Goal: Transaction & Acquisition: Purchase product/service

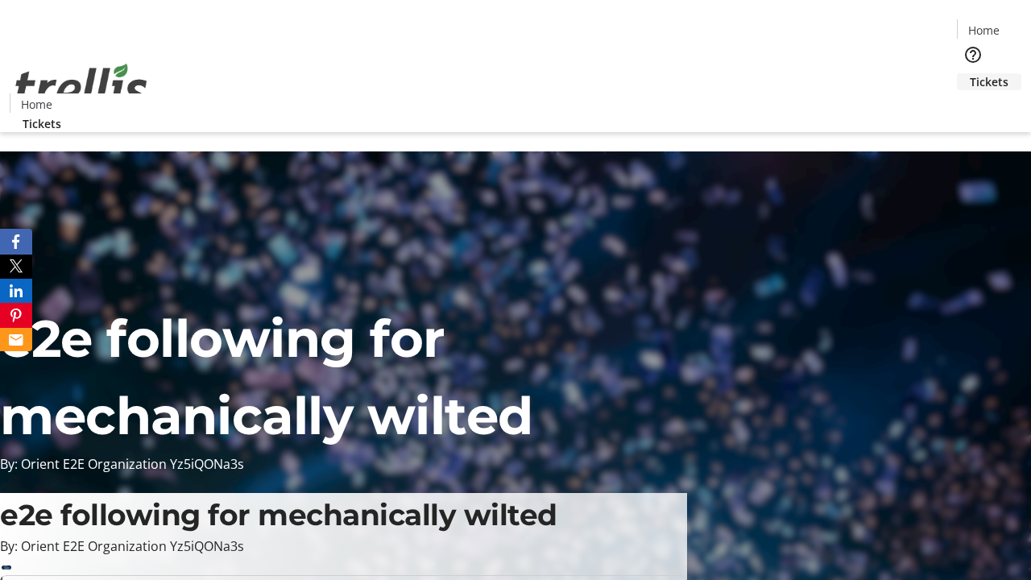
click at [970, 73] on span "Tickets" at bounding box center [989, 81] width 39 height 17
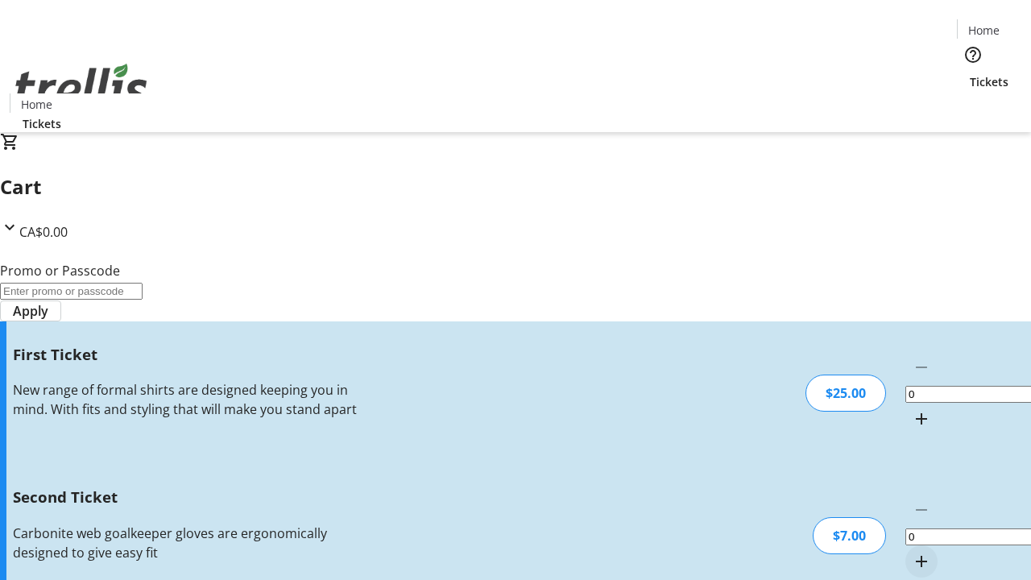
click at [912, 409] on mat-icon "Increment by one" at bounding box center [921, 418] width 19 height 19
type input "1"
click at [912, 552] on mat-icon "Increment by one" at bounding box center [921, 561] width 19 height 19
type input "2"
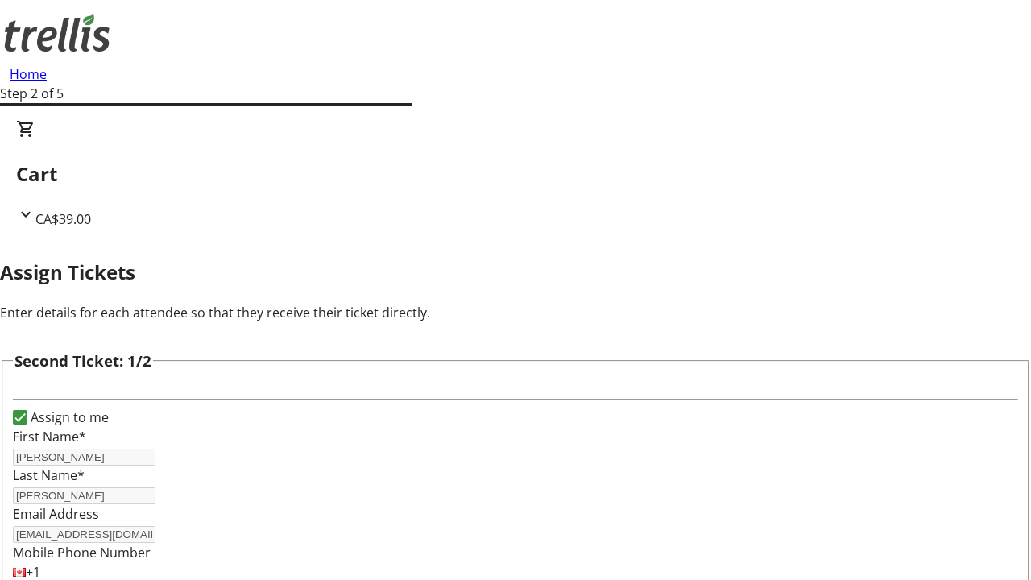
type input "[PERSON_NAME]"
type input "[EMAIL_ADDRESS][DOMAIN_NAME]"
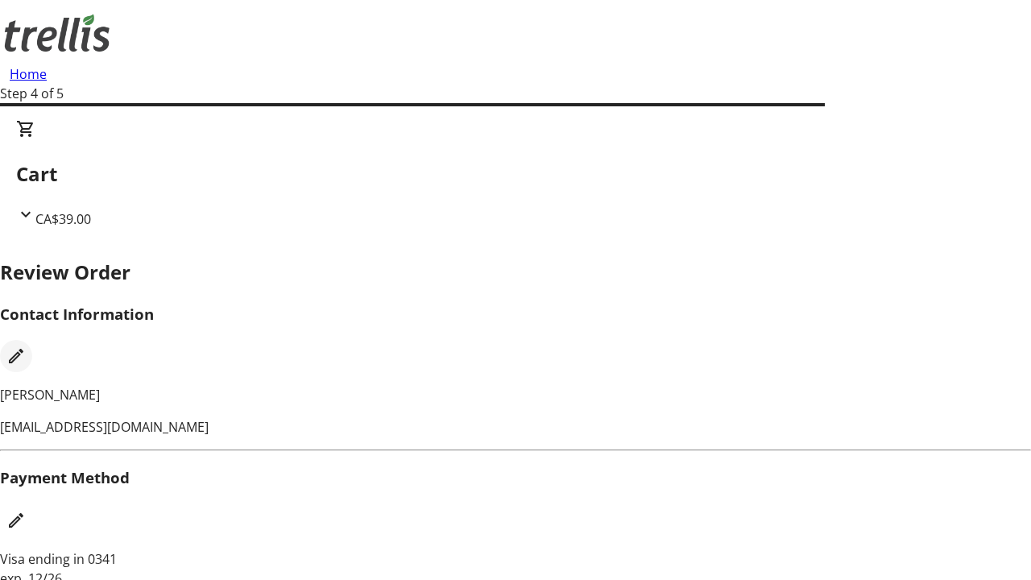
click at [26, 346] on mat-icon "Edit Contact Information" at bounding box center [15, 355] width 19 height 19
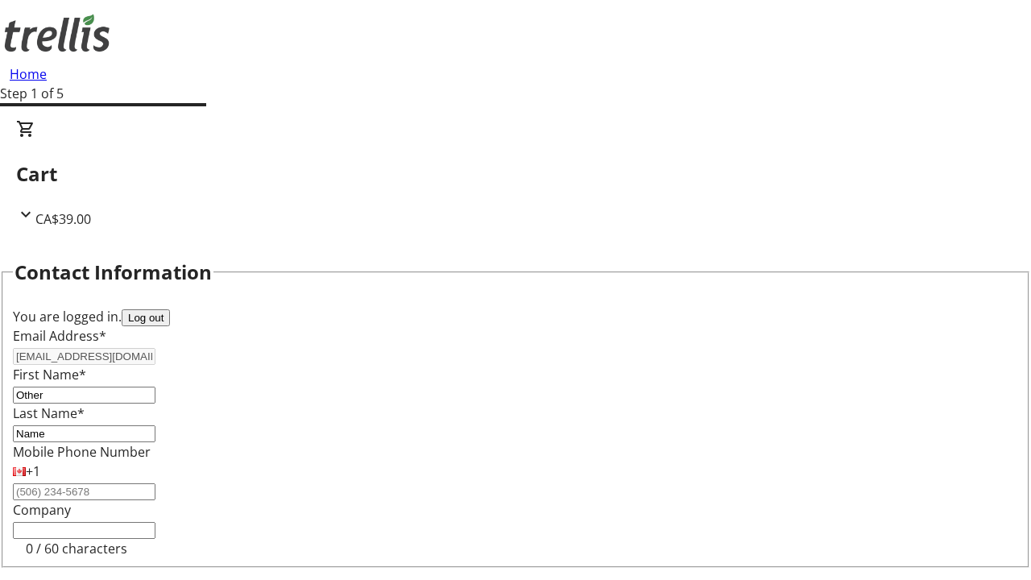
type input "Name"
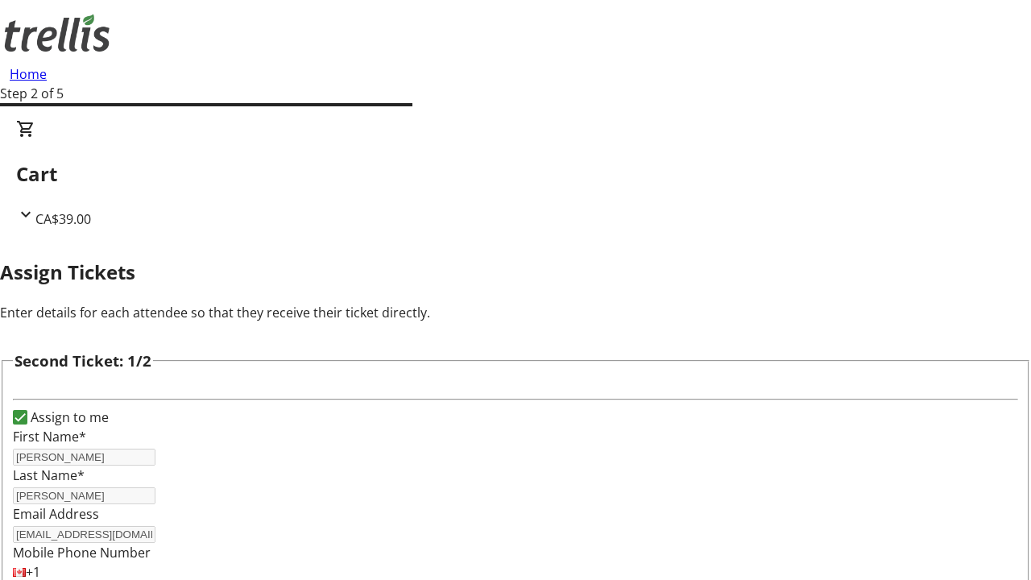
type input "New"
type input "Name"
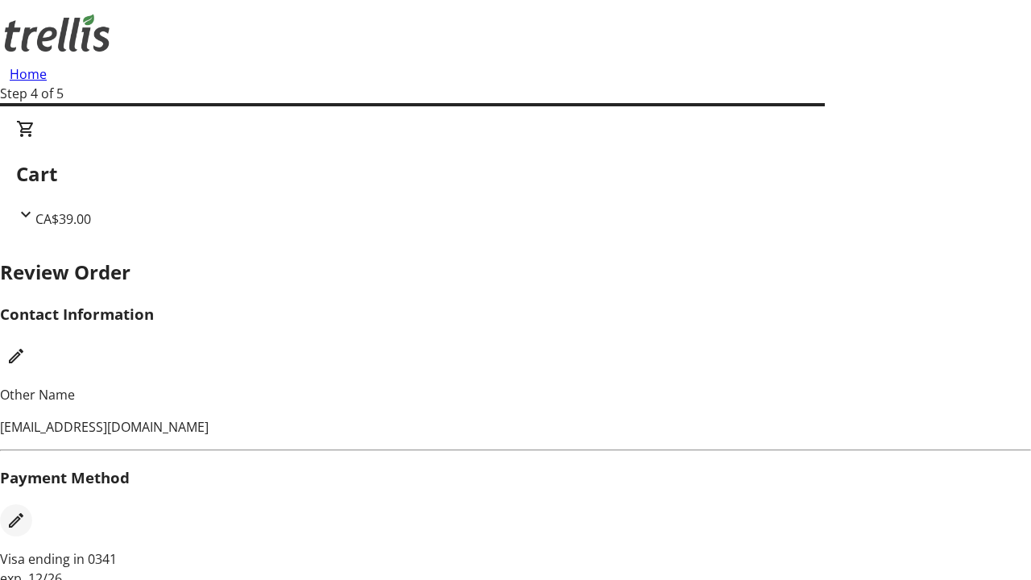
click at [26, 511] on mat-icon "Edit Payment Method" at bounding box center [15, 520] width 19 height 19
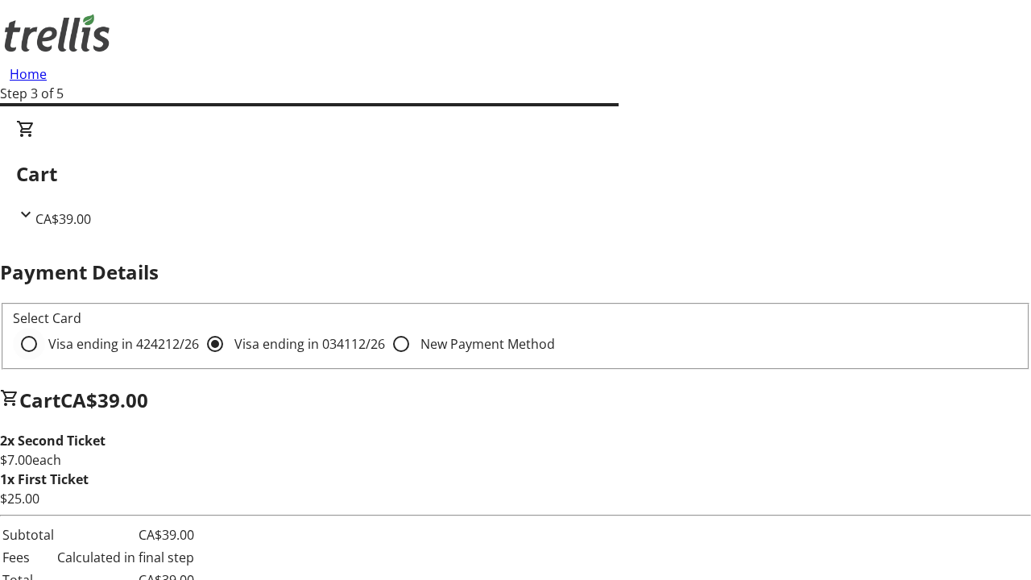
click at [45, 328] on input "Visa ending in 4242 12/26" at bounding box center [29, 344] width 32 height 32
radio input "true"
